Goal: Navigation & Orientation: Find specific page/section

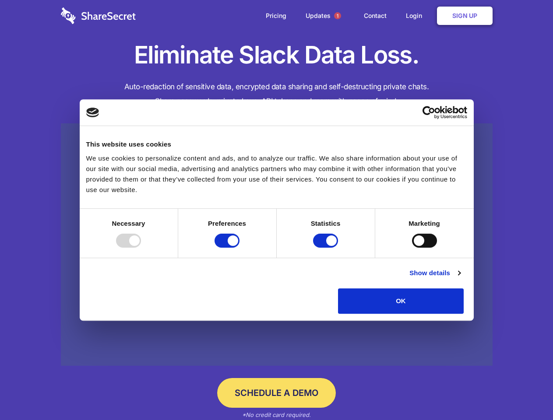
click at [141, 248] on div at bounding box center [128, 241] width 25 height 14
click at [239, 248] on input "Preferences" at bounding box center [226, 241] width 25 height 14
checkbox input "false"
click at [326, 248] on input "Statistics" at bounding box center [325, 241] width 25 height 14
checkbox input "false"
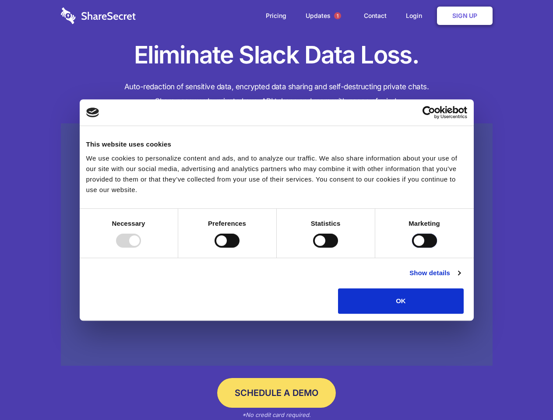
click at [412, 248] on input "Marketing" at bounding box center [424, 241] width 25 height 14
checkbox input "true"
click at [460, 278] on link "Show details" at bounding box center [434, 273] width 51 height 11
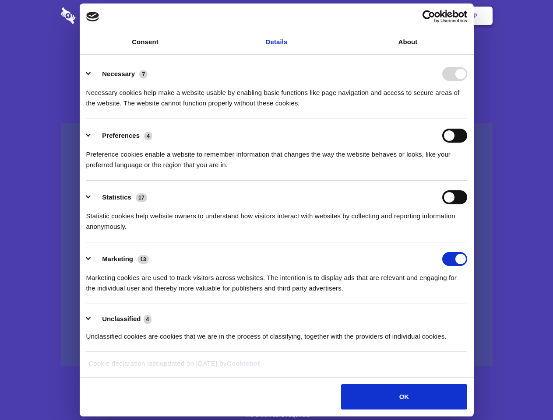
click at [467, 109] on div "Necessary cookies help make a website usable by enabling basic functions like p…" at bounding box center [276, 95] width 381 height 28
click at [337, 16] on span "1" at bounding box center [337, 15] width 7 height 7
